Goal: Task Accomplishment & Management: Manage account settings

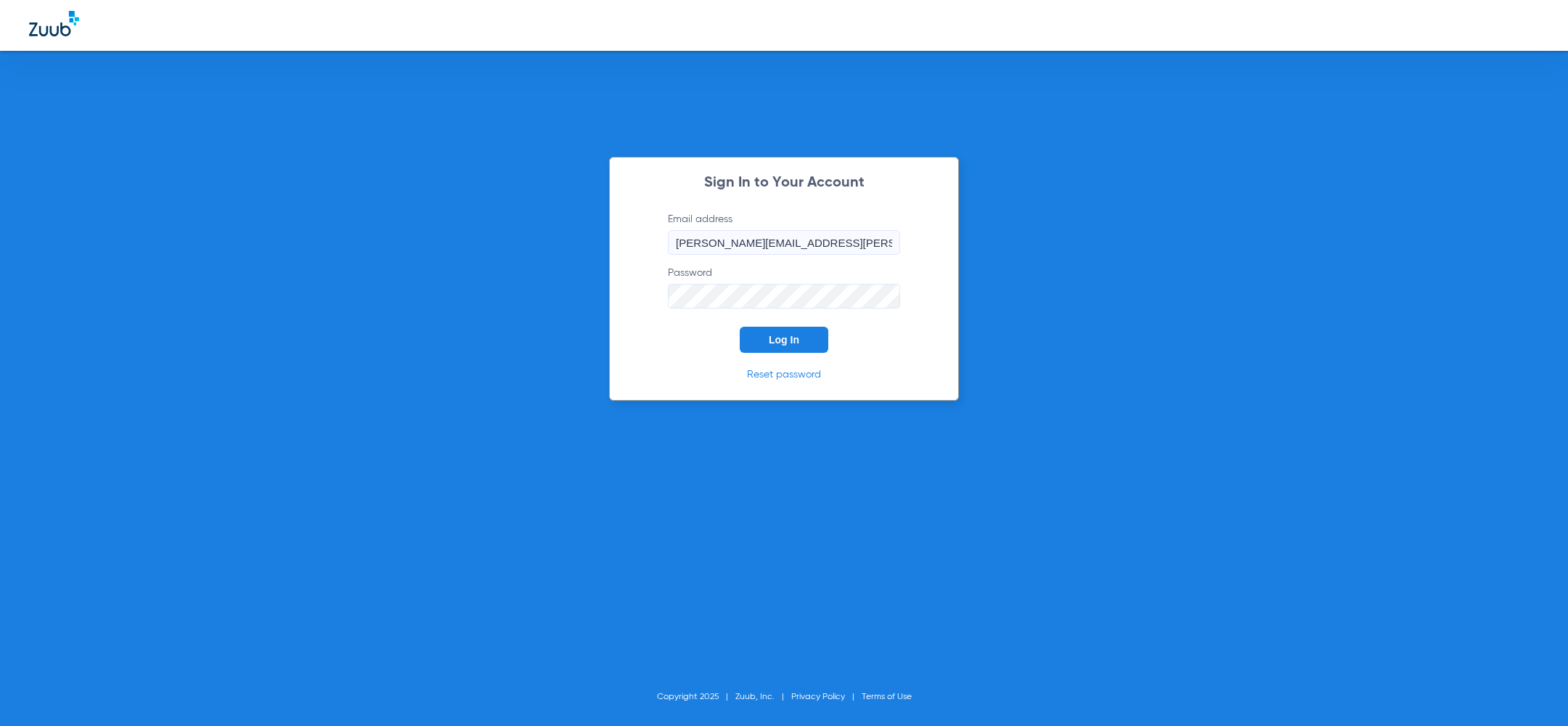
click at [710, 343] on form "Email address [PERSON_NAME][EMAIL_ADDRESS][PERSON_NAME][DOMAIN_NAME] Password L…" at bounding box center [784, 282] width 276 height 141
click at [773, 335] on span "Log In" at bounding box center [784, 339] width 30 height 11
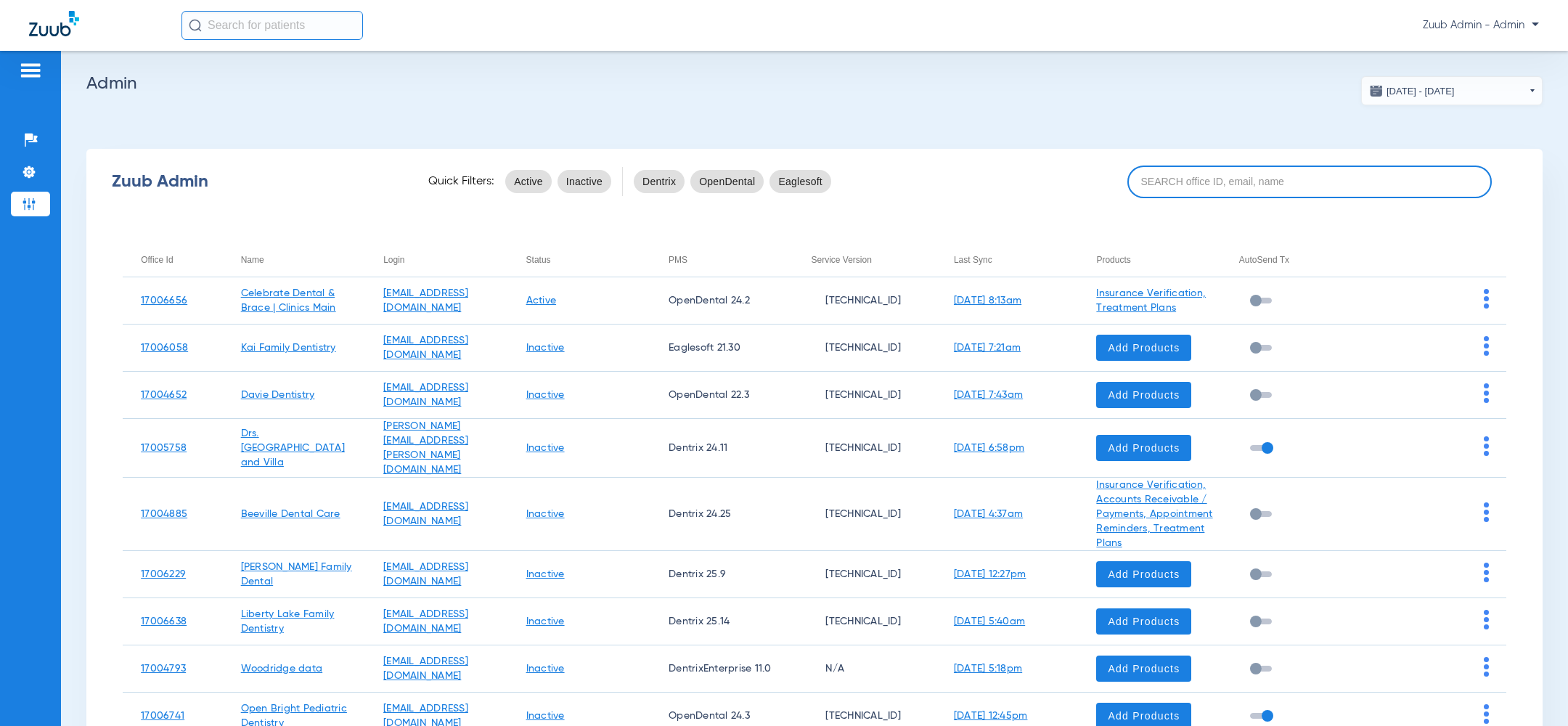
click at [1204, 172] on input at bounding box center [1310, 181] width 364 height 33
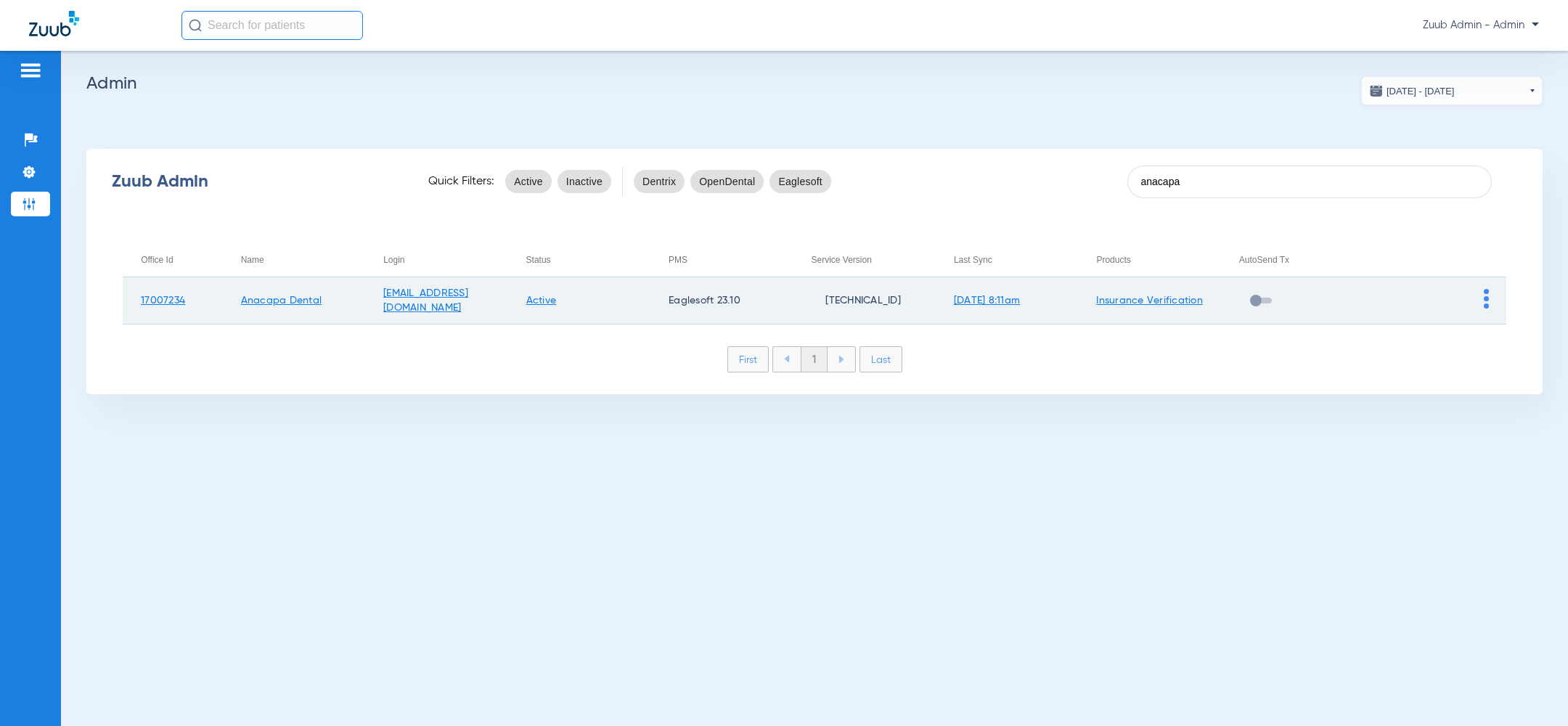
type input "anacapa"
click at [1486, 295] on img at bounding box center [1486, 299] width 5 height 20
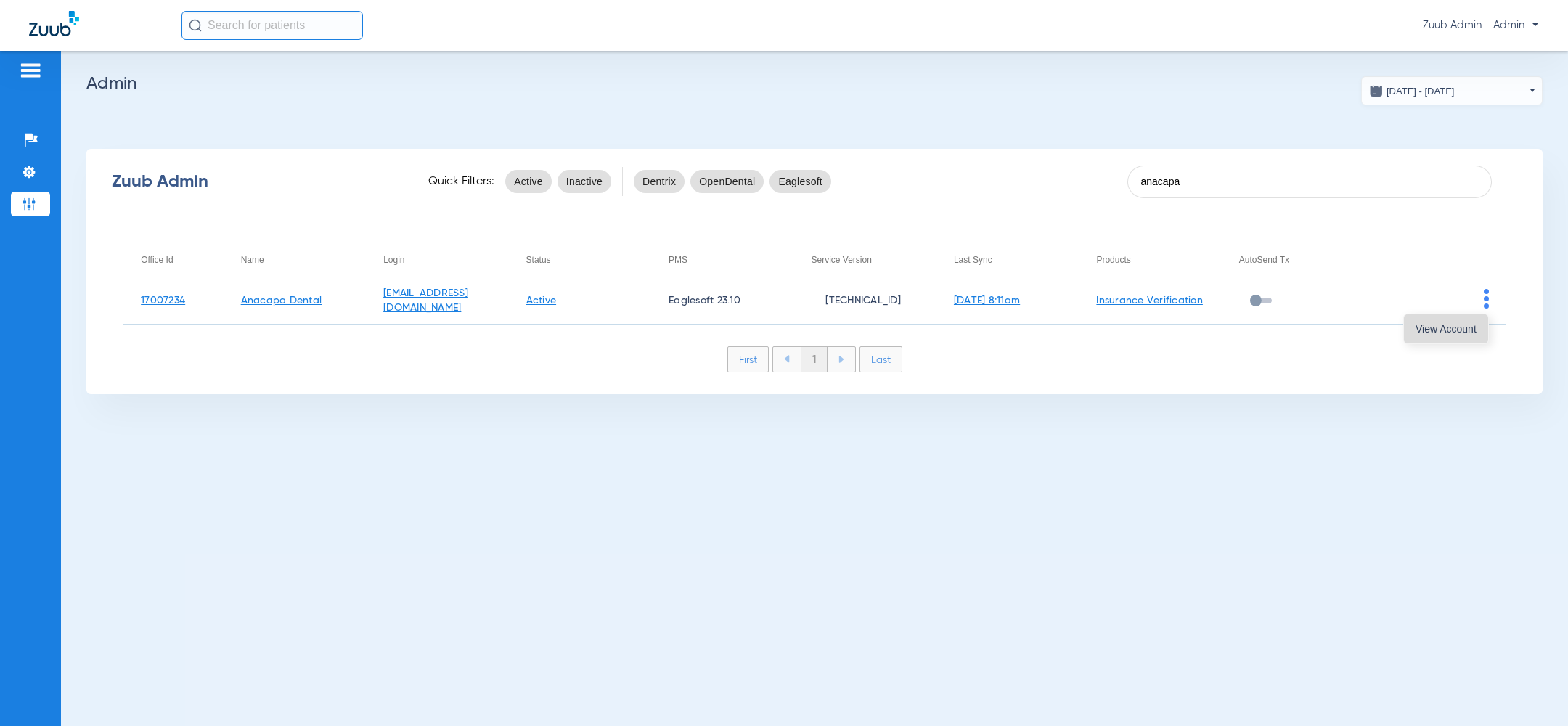
click at [1466, 324] on span "View Account" at bounding box center [1446, 328] width 61 height 10
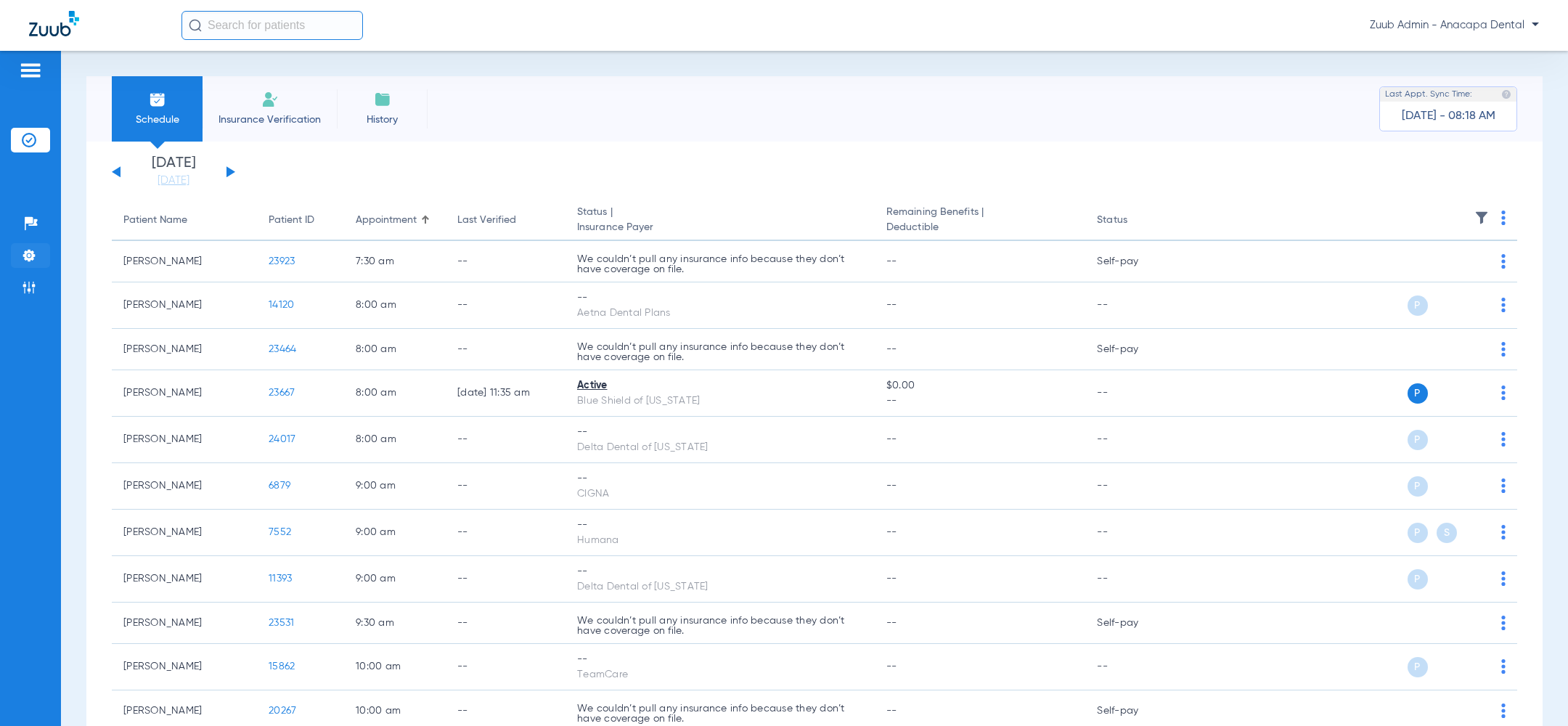
click at [29, 256] on img at bounding box center [29, 255] width 14 height 14
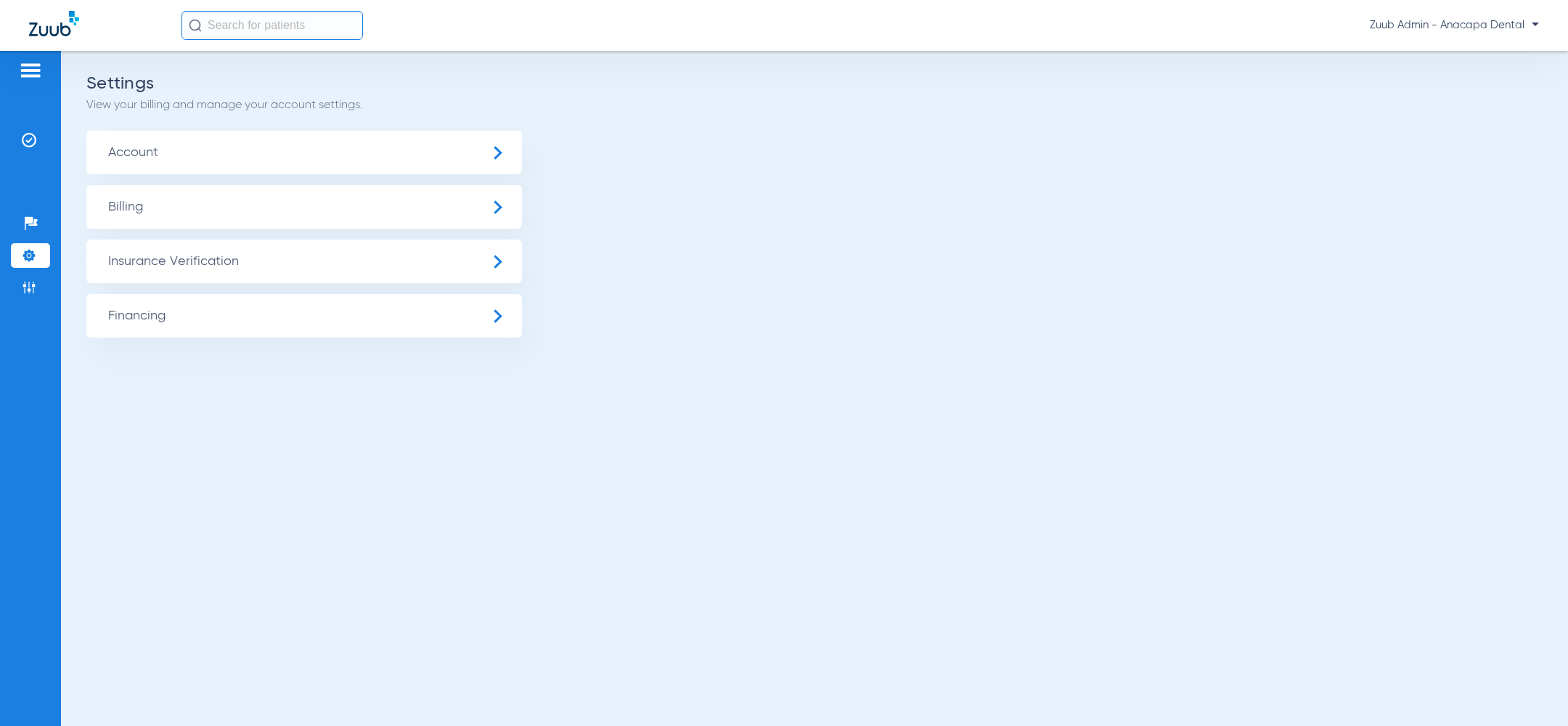
click at [178, 259] on span "Insurance Verification" at bounding box center [304, 261] width 436 height 43
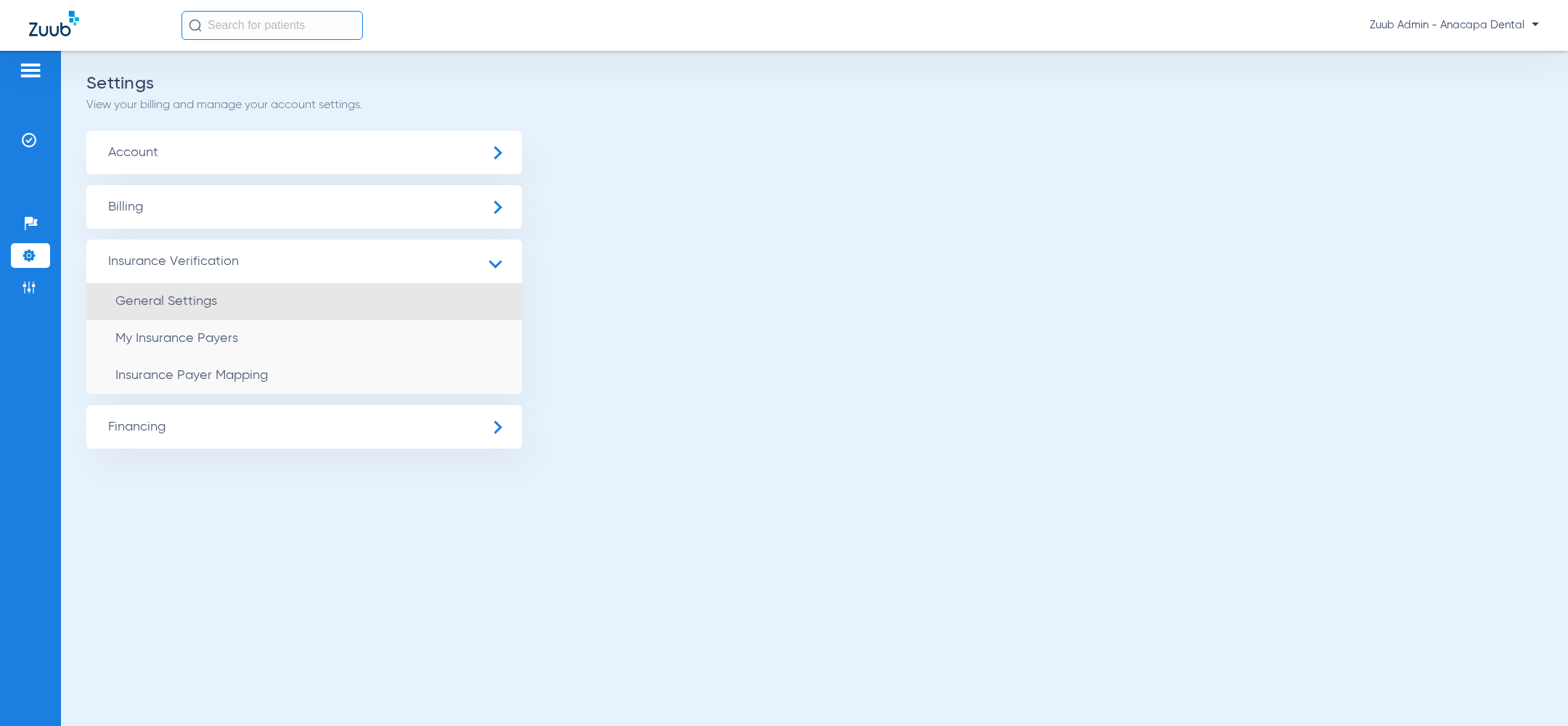
click at [184, 300] on span "General Settings" at bounding box center [166, 300] width 102 height 13
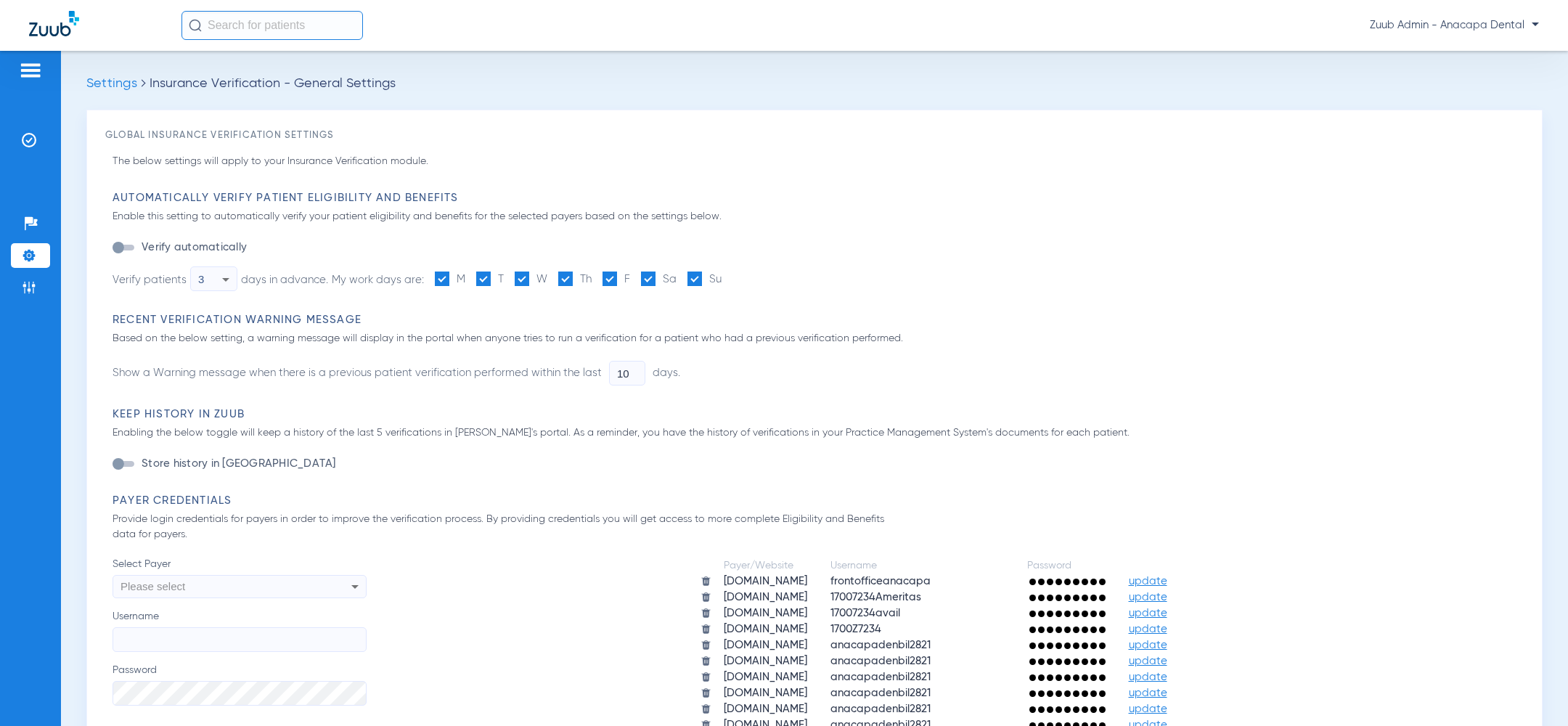
click at [650, 277] on span at bounding box center [648, 278] width 14 height 14
click at [679, 274] on input "Sa" at bounding box center [679, 274] width 0 height 0
click at [694, 277] on span at bounding box center [694, 278] width 14 height 14
click at [725, 274] on input "Su" at bounding box center [725, 274] width 0 height 0
click at [629, 376] on input "10" at bounding box center [628, 372] width 36 height 25
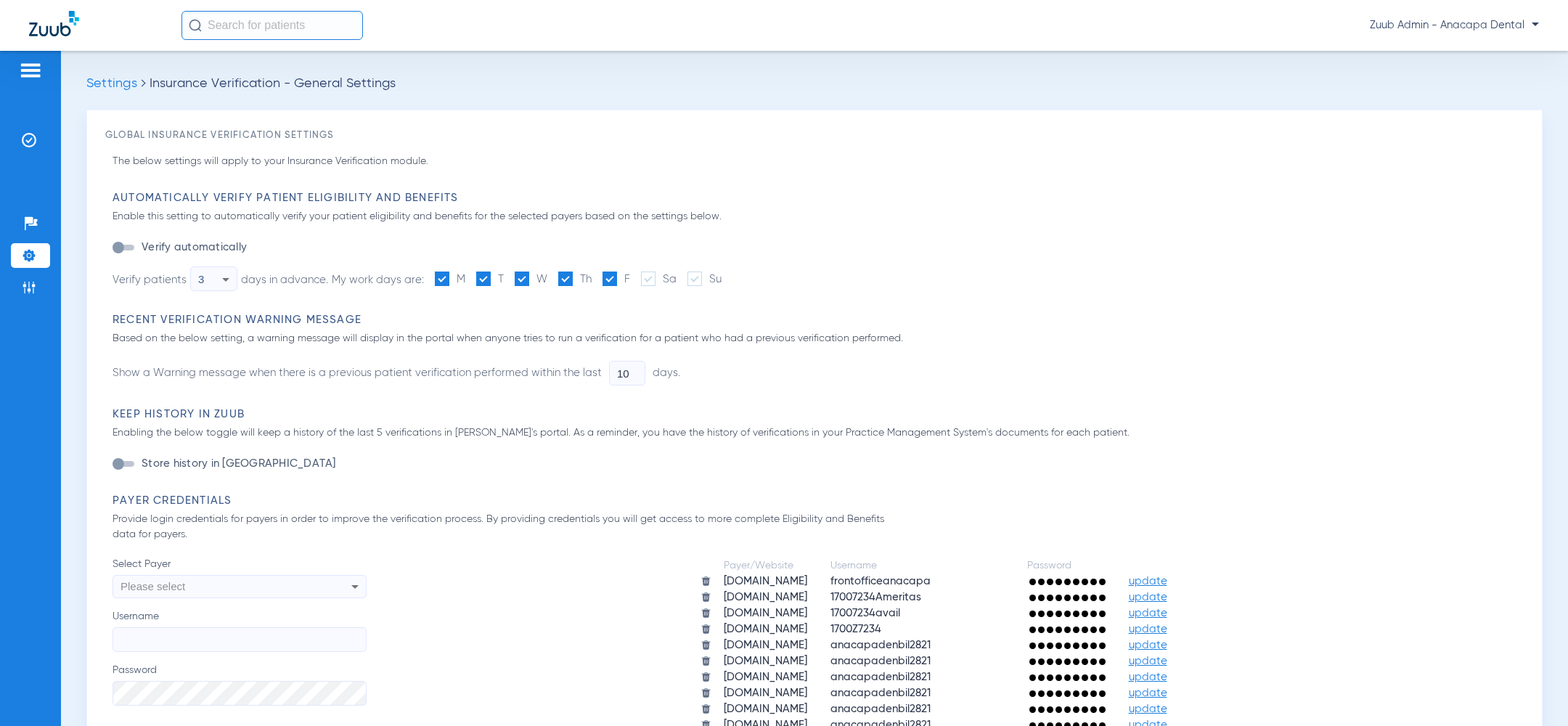
click at [629, 376] on input "10" at bounding box center [628, 372] width 36 height 25
type input "5"
click at [191, 284] on mat-select "3" at bounding box center [214, 278] width 47 height 25
click at [207, 288] on div "3" at bounding box center [210, 279] width 24 height 25
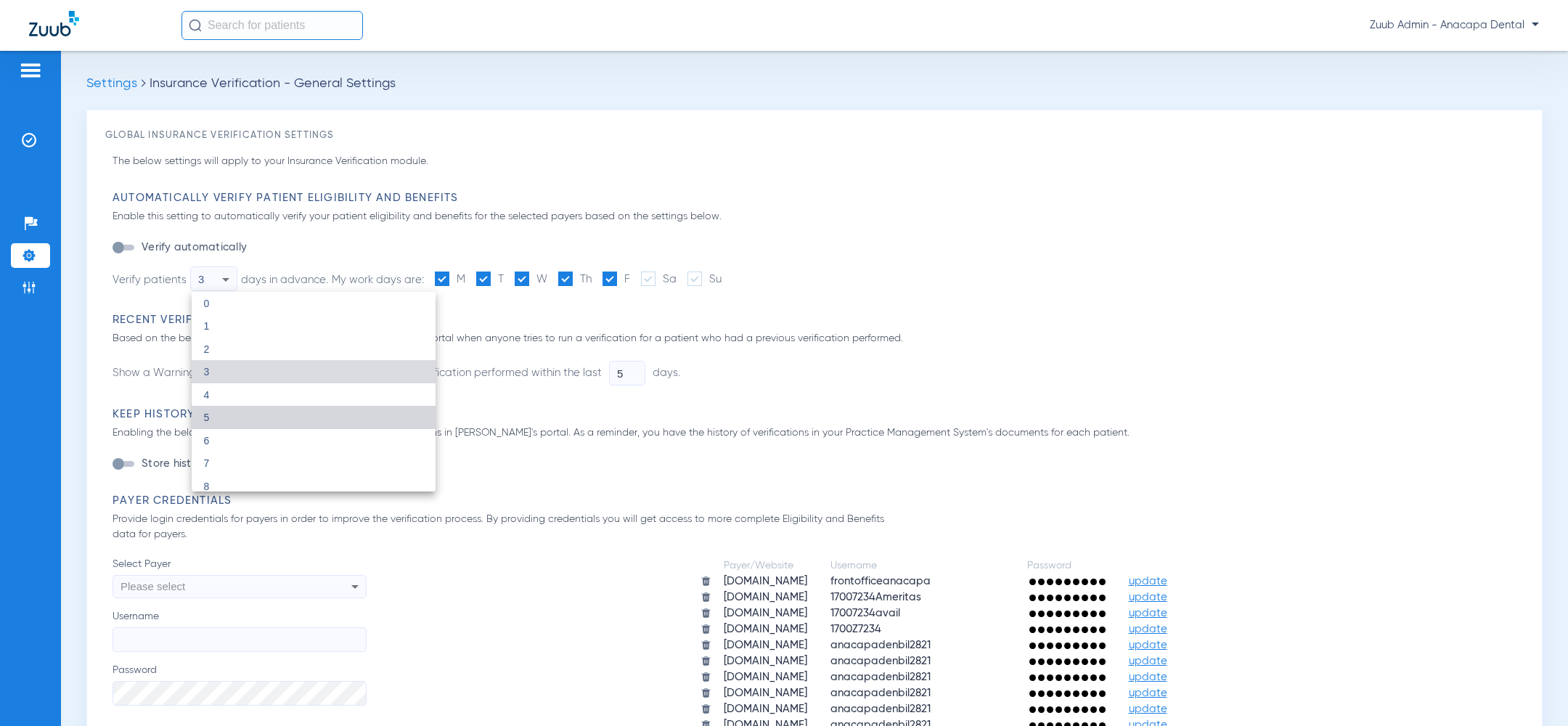
click at [220, 422] on mat-option "5" at bounding box center [313, 417] width 244 height 24
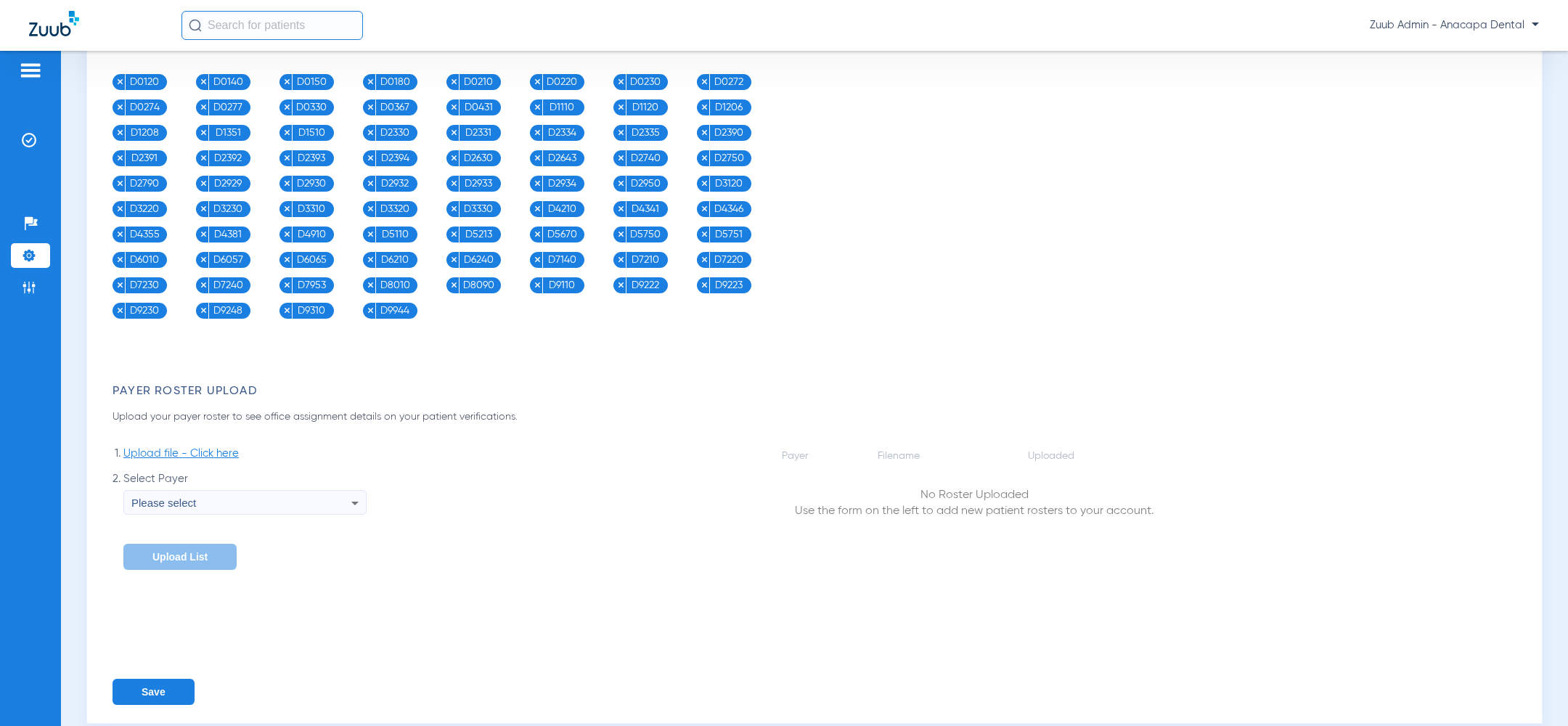
scroll to position [1228, 0]
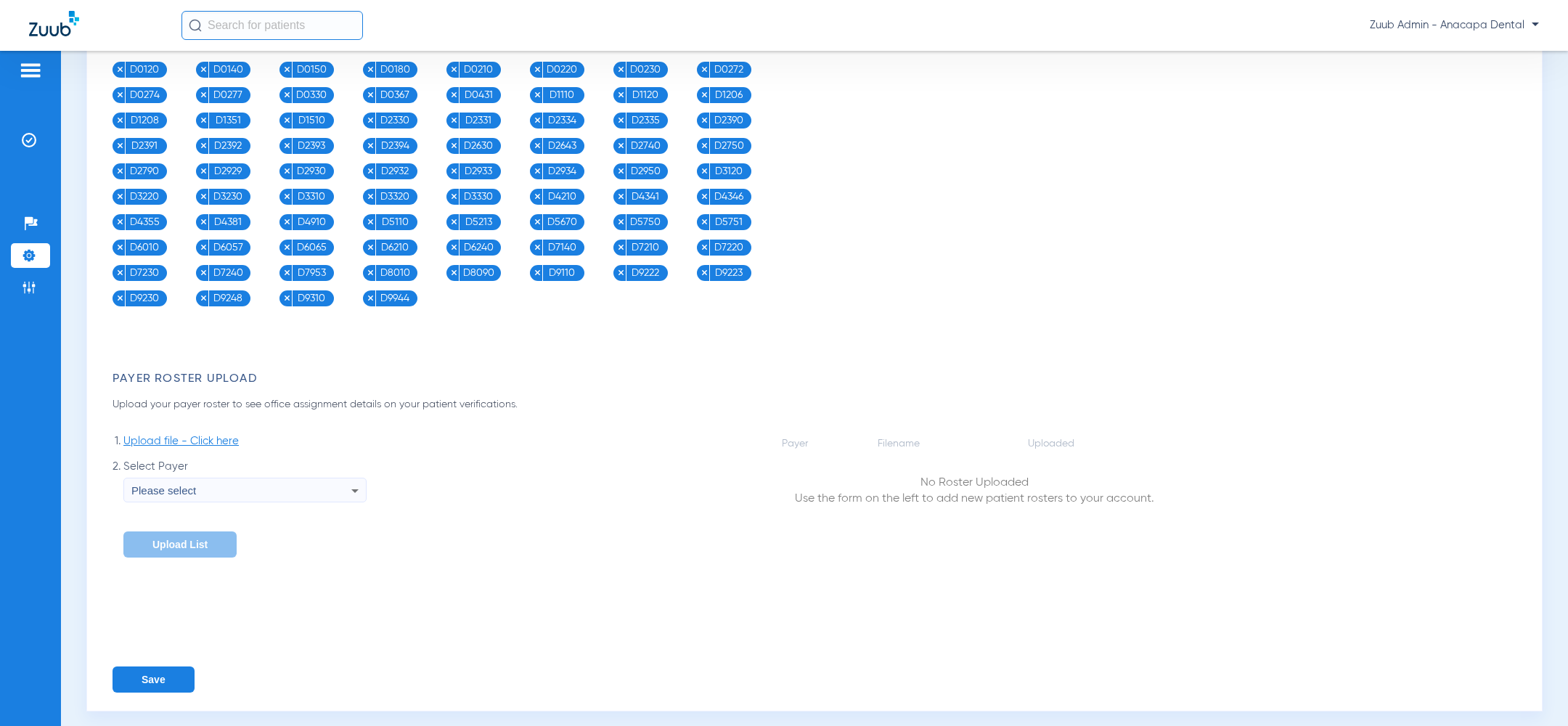
click at [164, 666] on button "Save" at bounding box center [153, 679] width 82 height 26
click at [28, 134] on img at bounding box center [29, 140] width 14 height 14
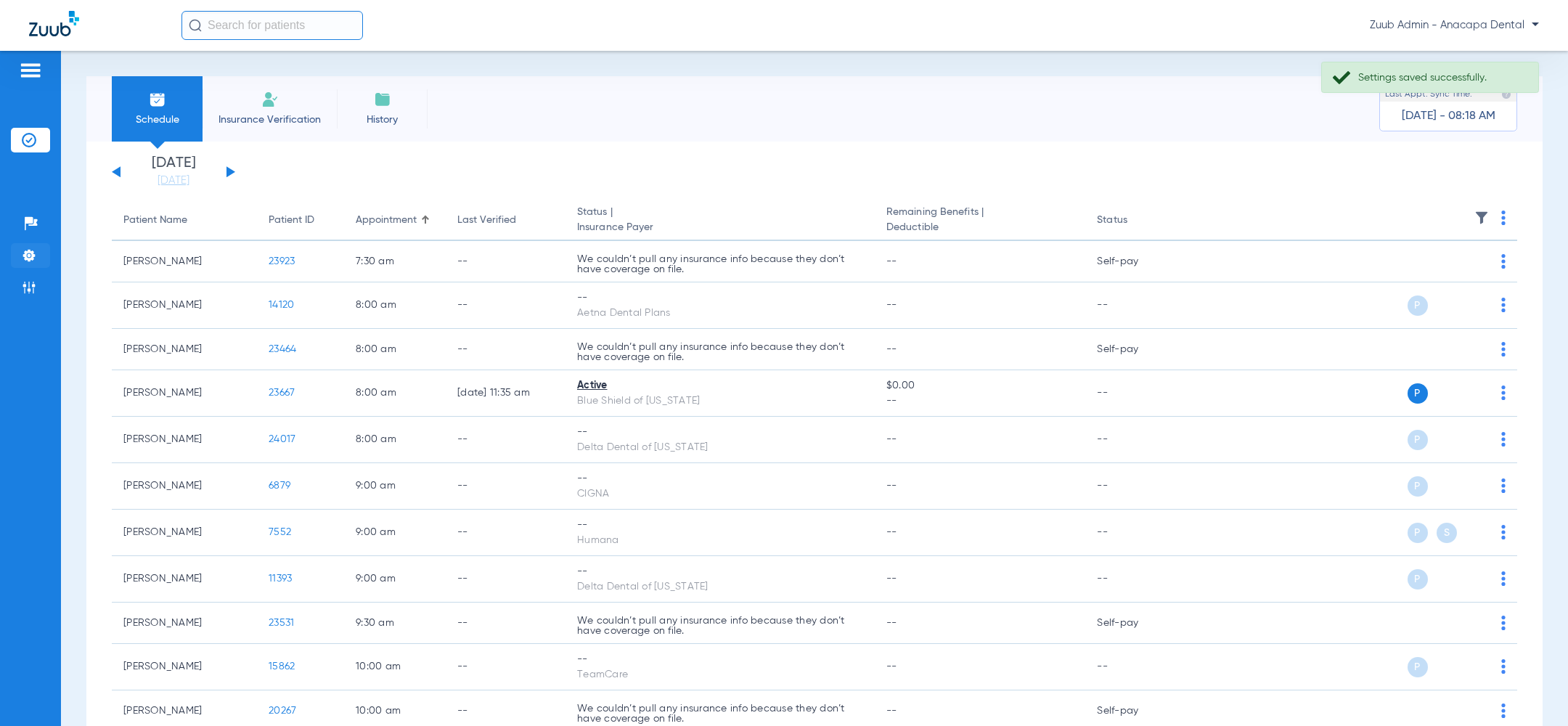
click at [24, 257] on img at bounding box center [29, 255] width 14 height 14
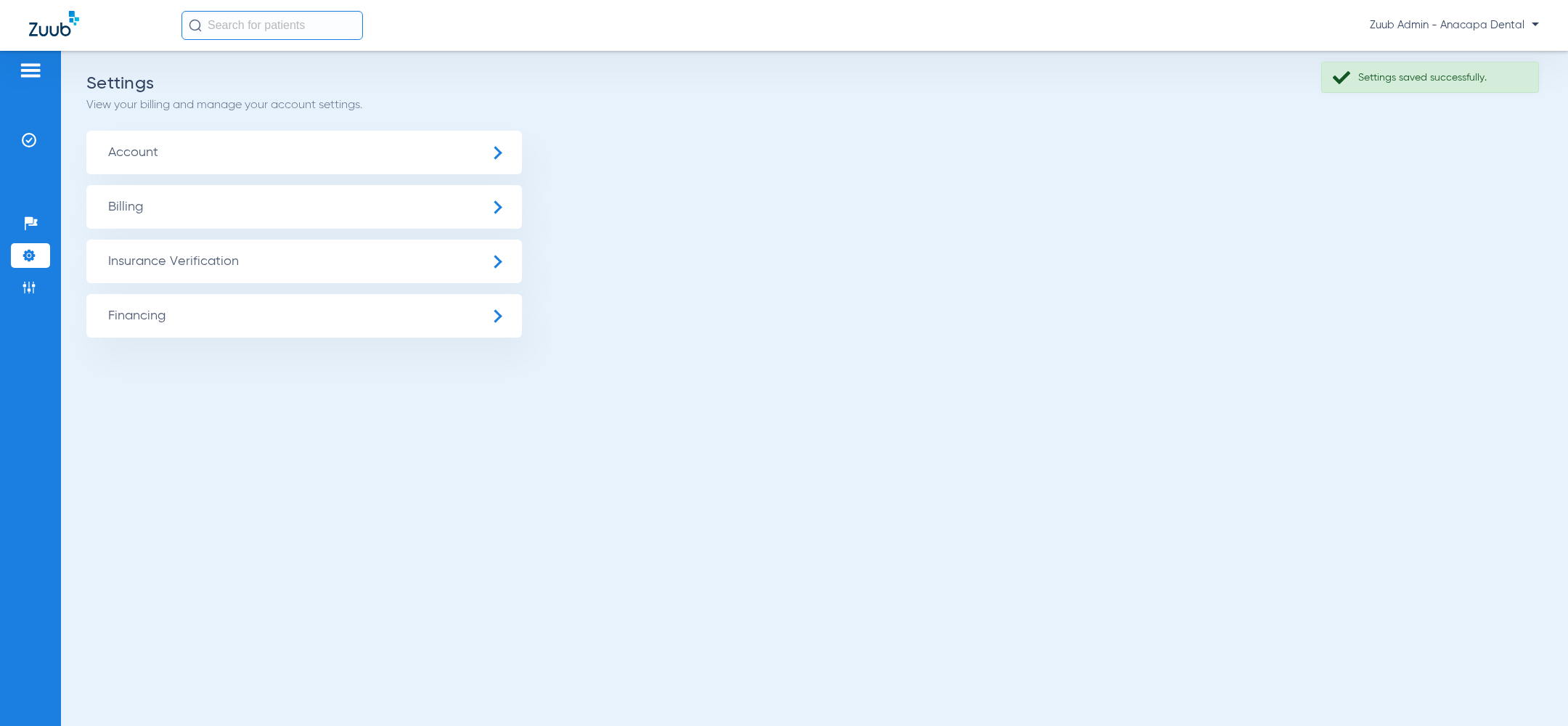
click at [202, 259] on span "Insurance Verification" at bounding box center [304, 261] width 436 height 43
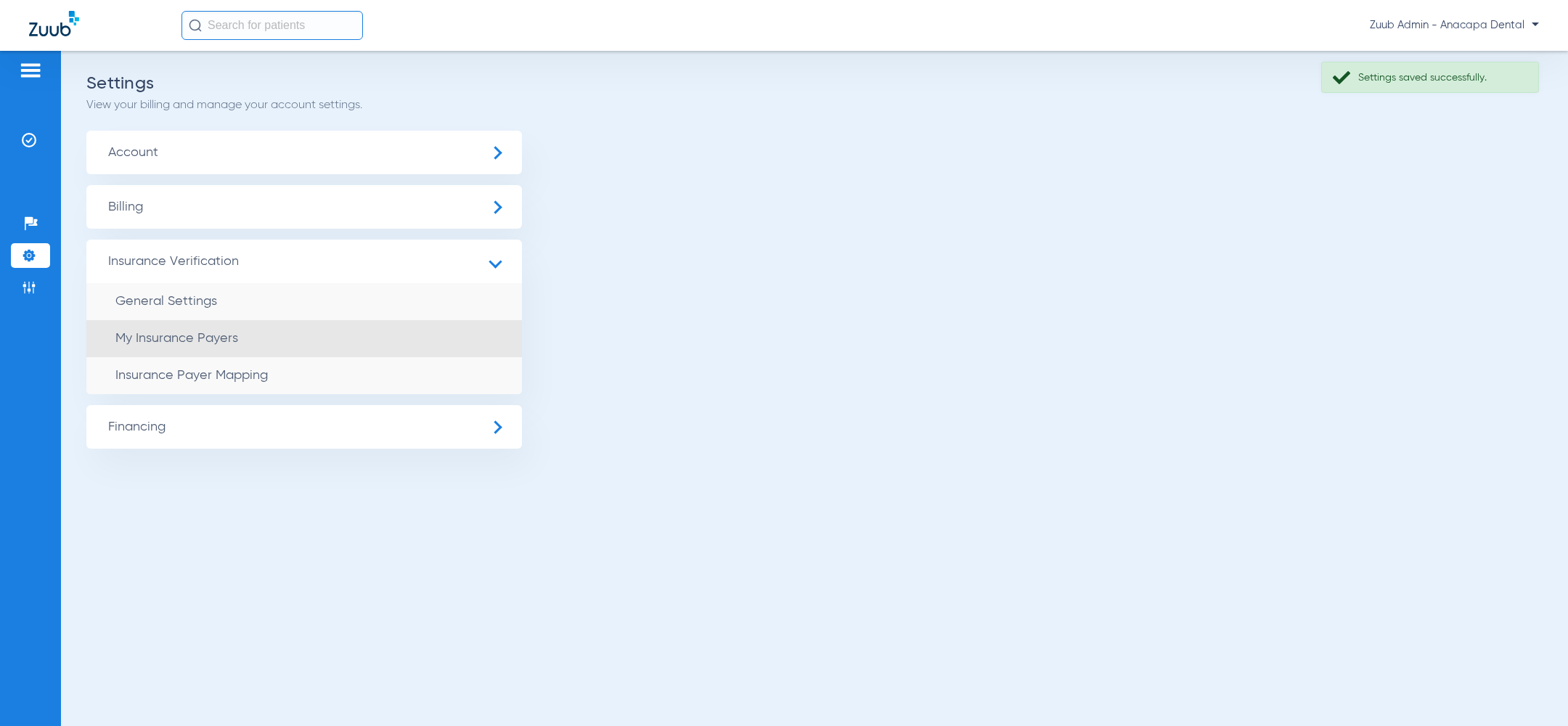
click at [250, 337] on li "My Insurance Payers" at bounding box center [304, 338] width 436 height 37
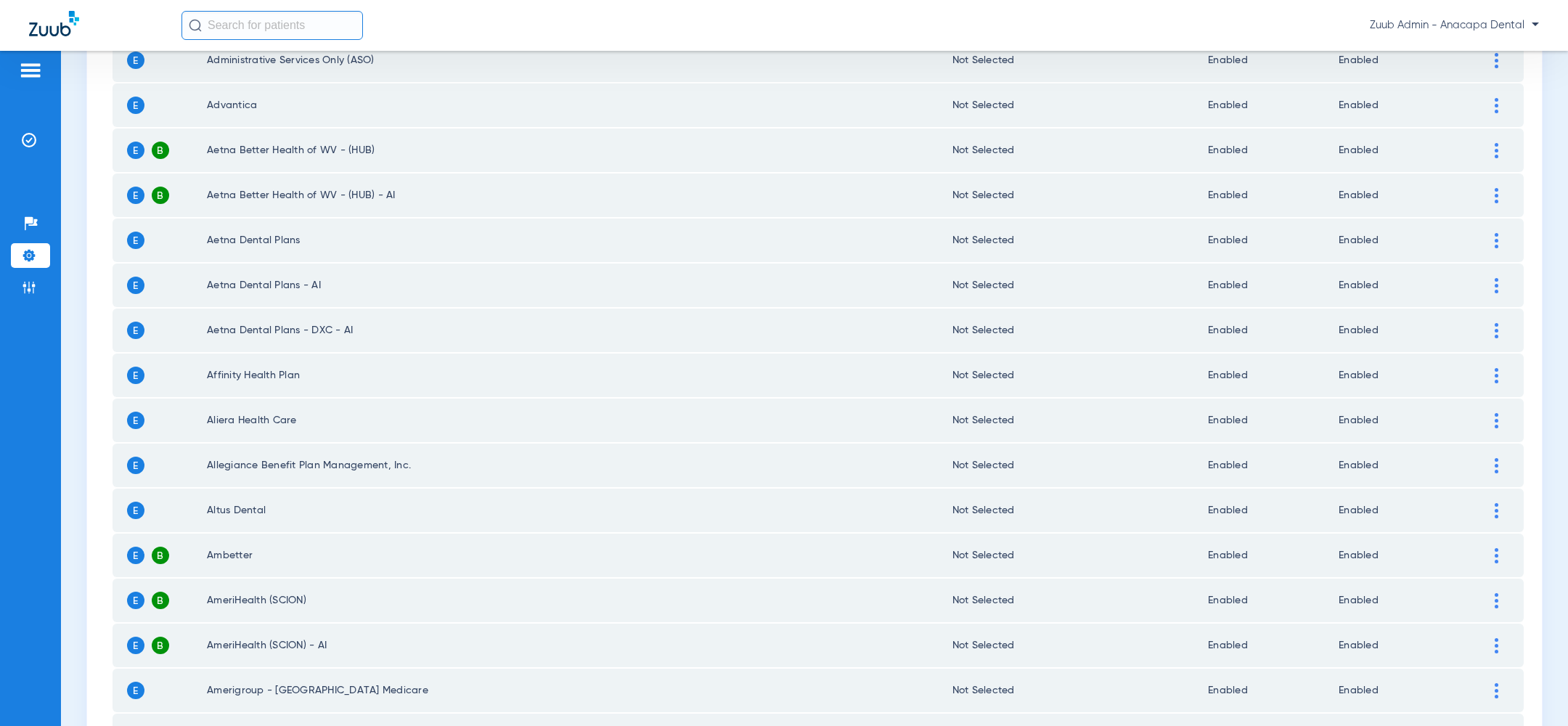
scroll to position [544, 0]
click at [38, 263] on li "Settings" at bounding box center [30, 255] width 39 height 25
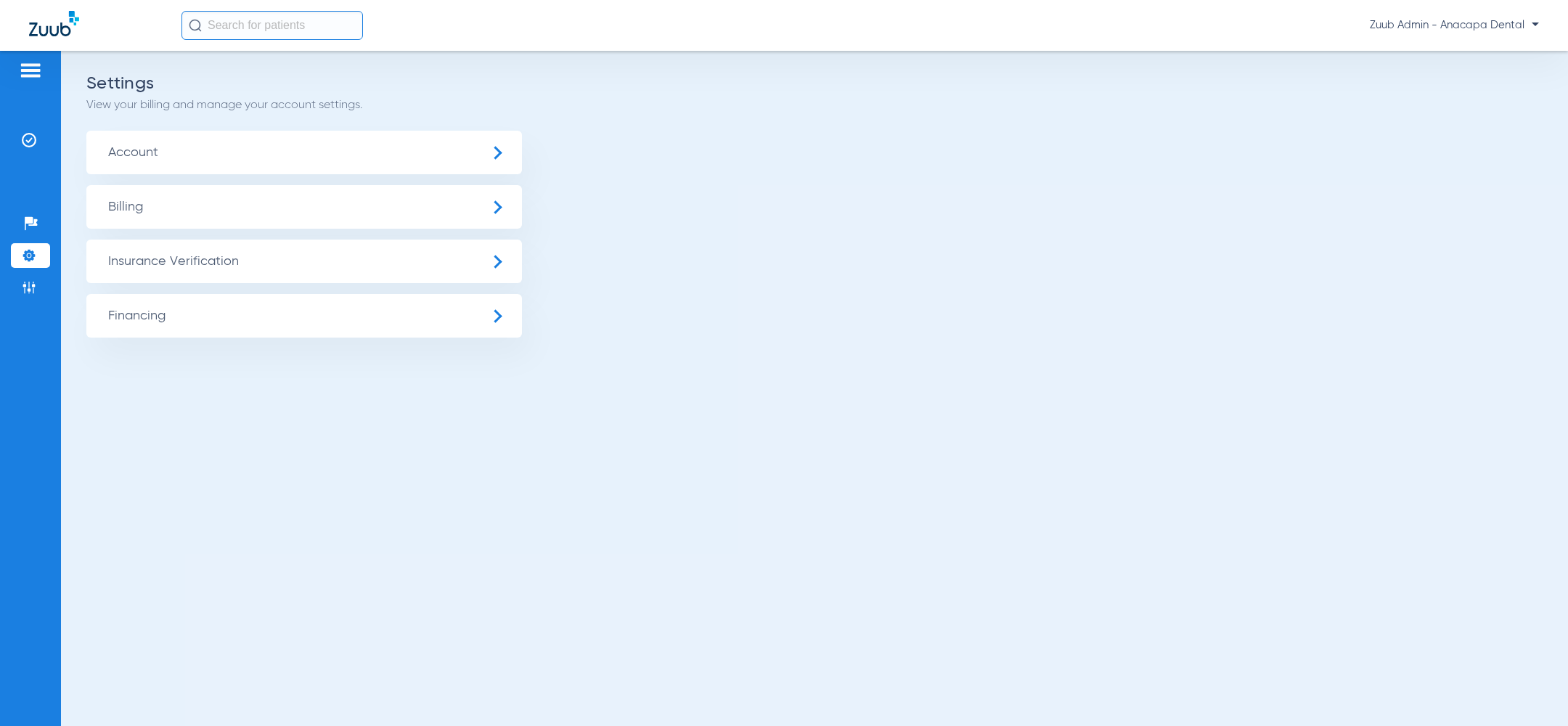
click at [166, 260] on span "Insurance Verification" at bounding box center [304, 261] width 436 height 43
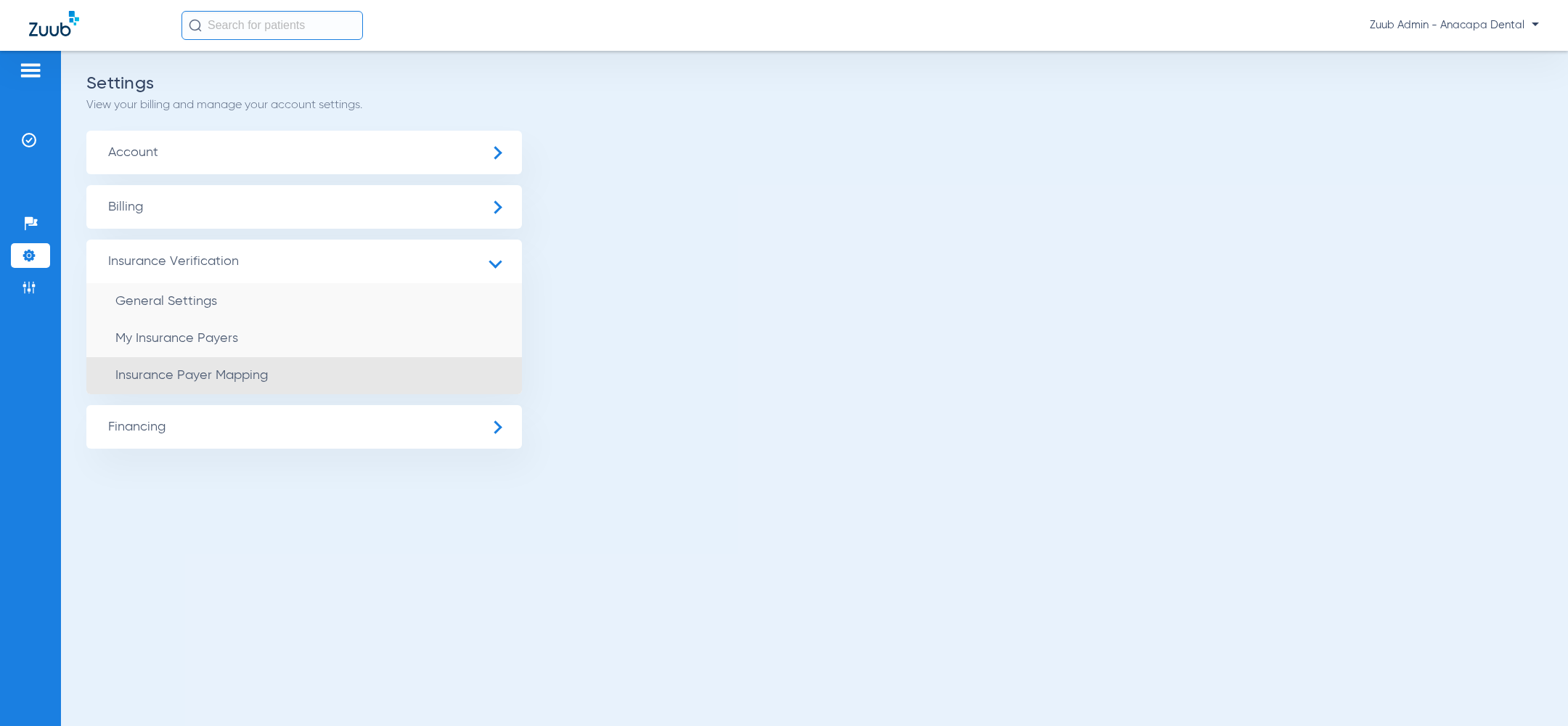
click at [221, 375] on span "Insurance Payer Mapping" at bounding box center [191, 375] width 153 height 13
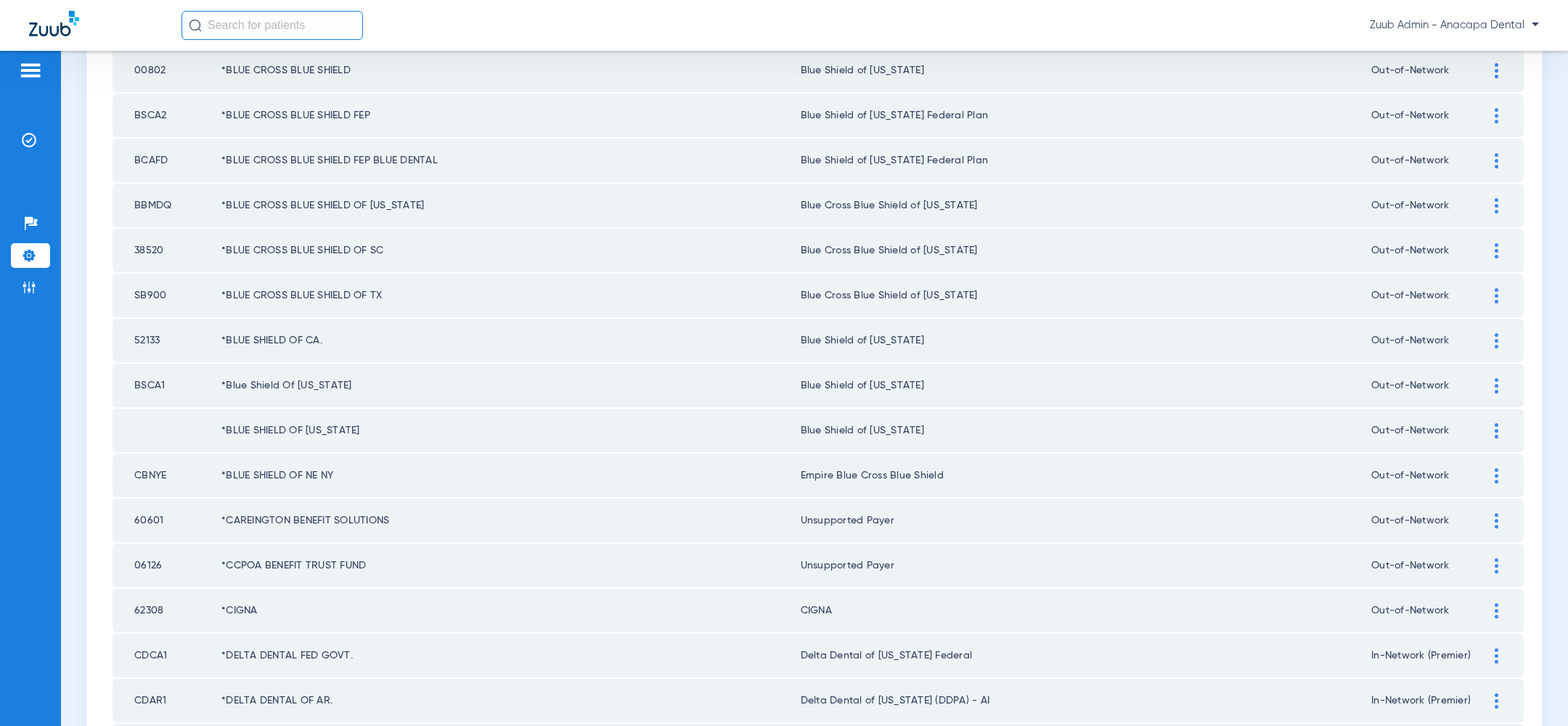
scroll to position [1878, 0]
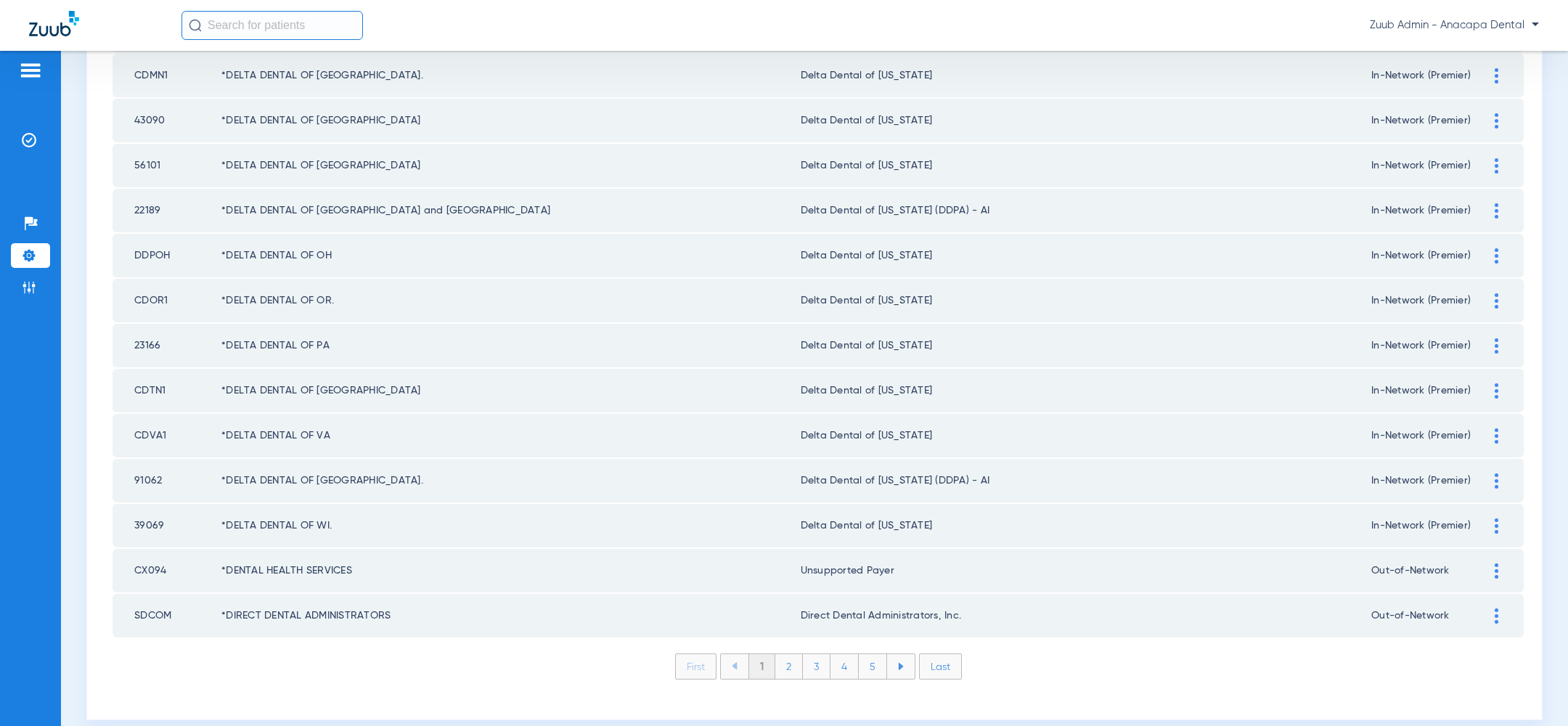
click at [788, 654] on li "2" at bounding box center [789, 666] width 27 height 25
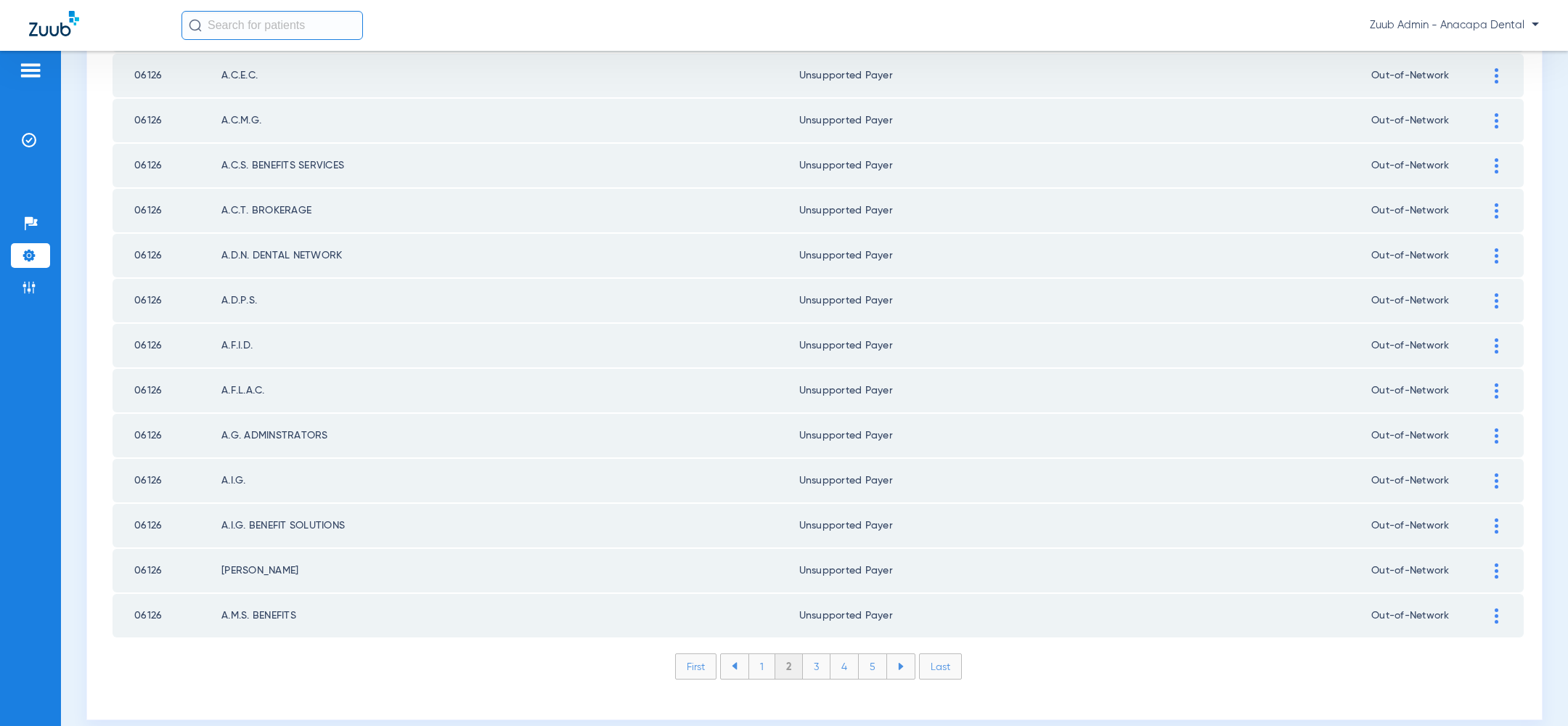
click at [818, 654] on li "3" at bounding box center [817, 666] width 27 height 25
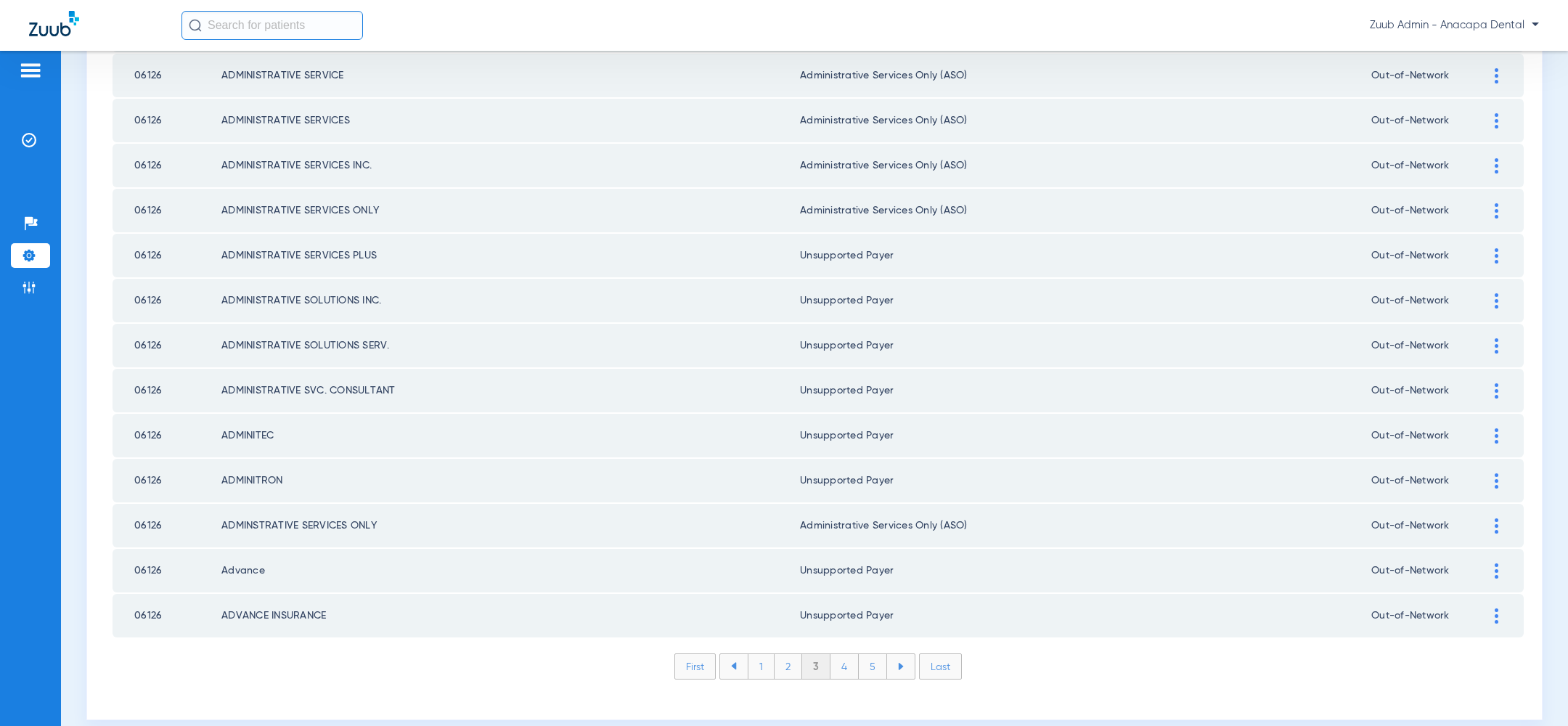
click at [848, 655] on li "4" at bounding box center [844, 666] width 28 height 25
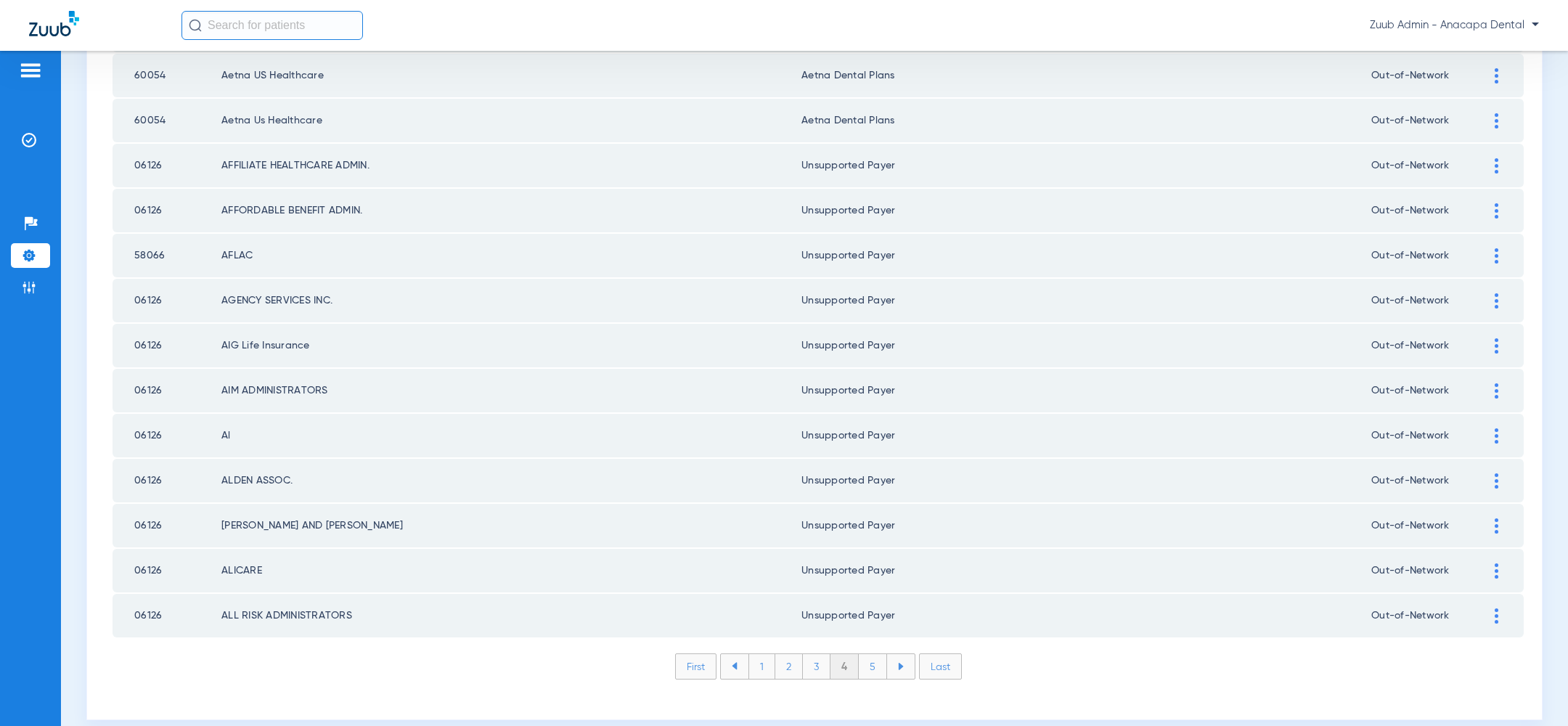
click at [848, 655] on li "4" at bounding box center [844, 666] width 28 height 25
click at [865, 654] on li "5" at bounding box center [873, 666] width 28 height 25
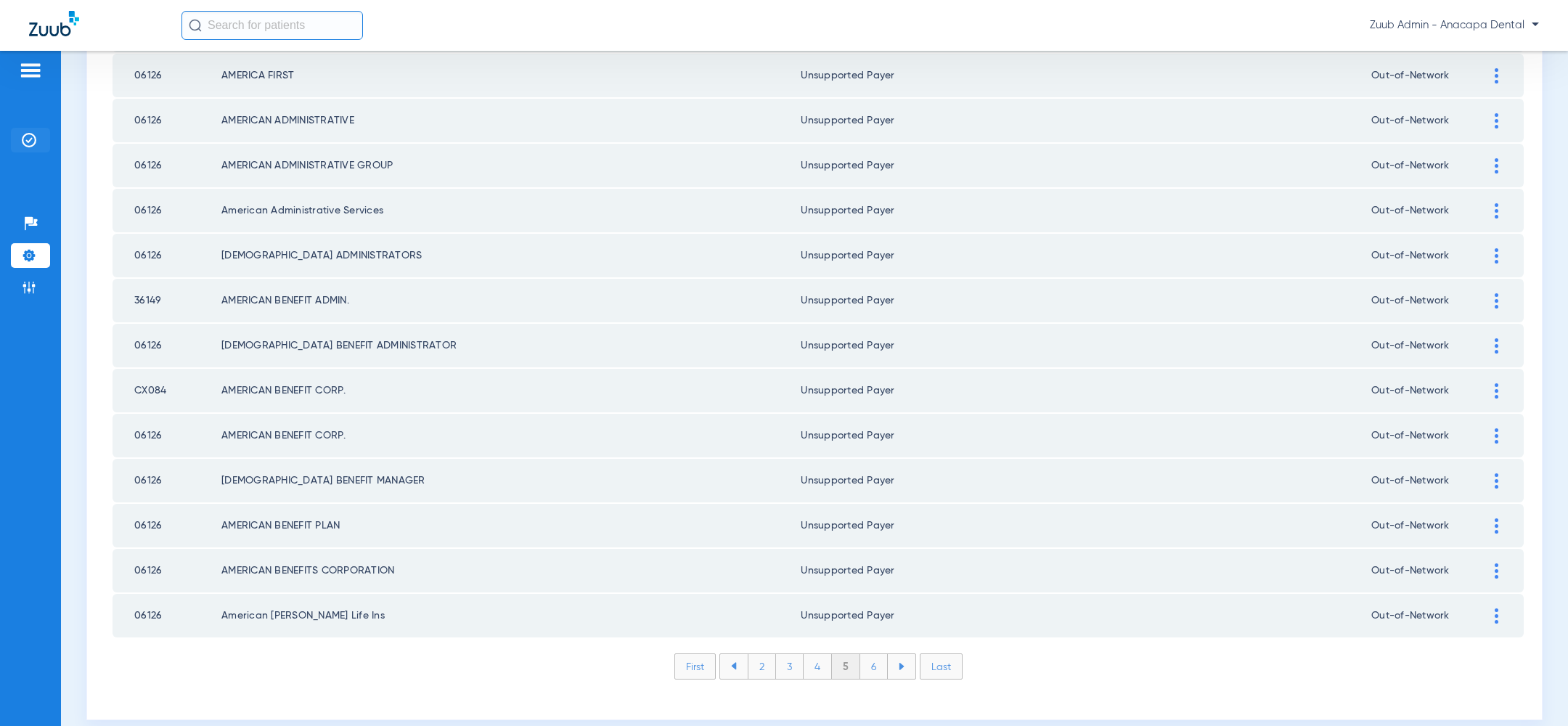
click at [31, 137] on img at bounding box center [29, 140] width 14 height 14
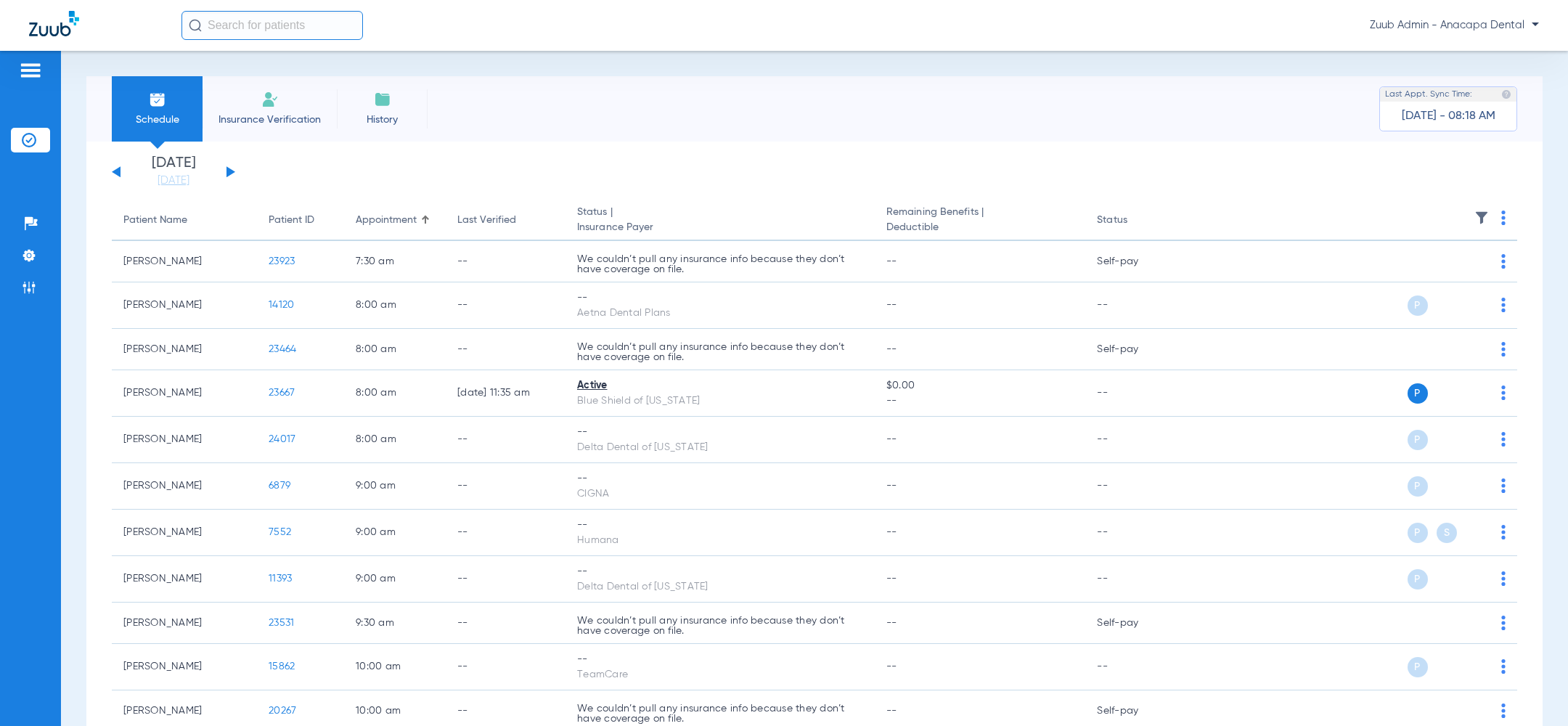
click at [228, 168] on button at bounding box center [230, 171] width 8 height 11
